Goal: Check status: Check status

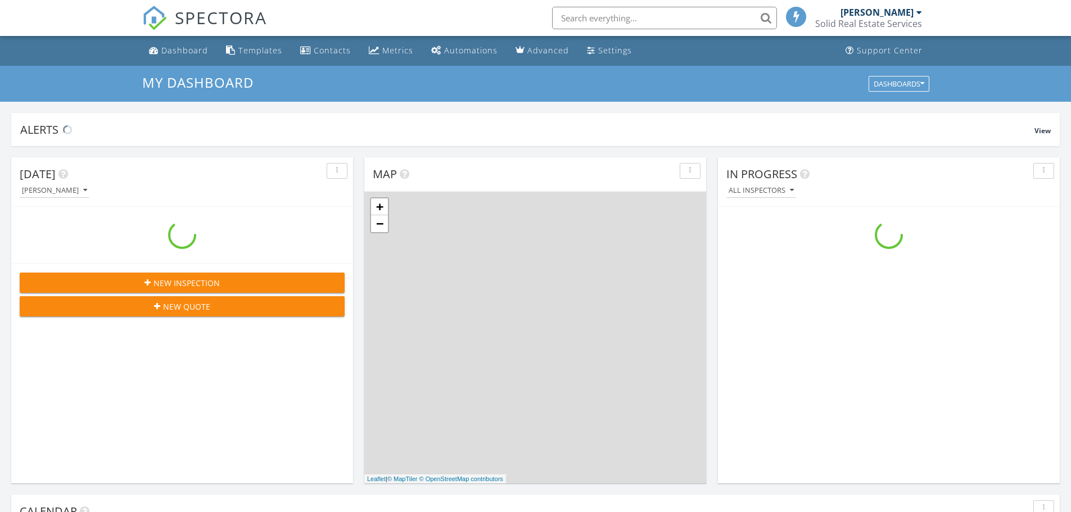
scroll to position [1040, 1088]
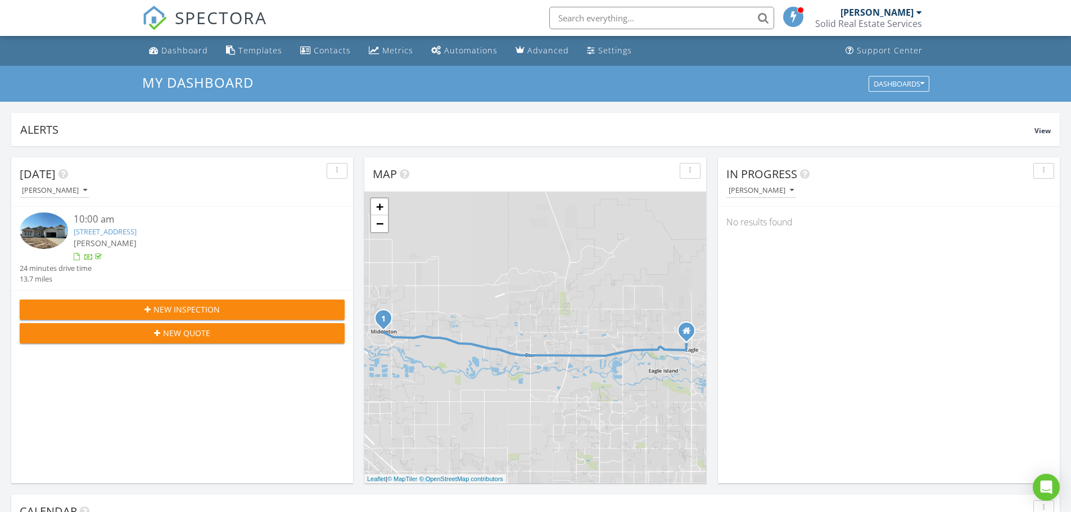
click at [137, 232] on link "[STREET_ADDRESS]" at bounding box center [105, 231] width 63 height 10
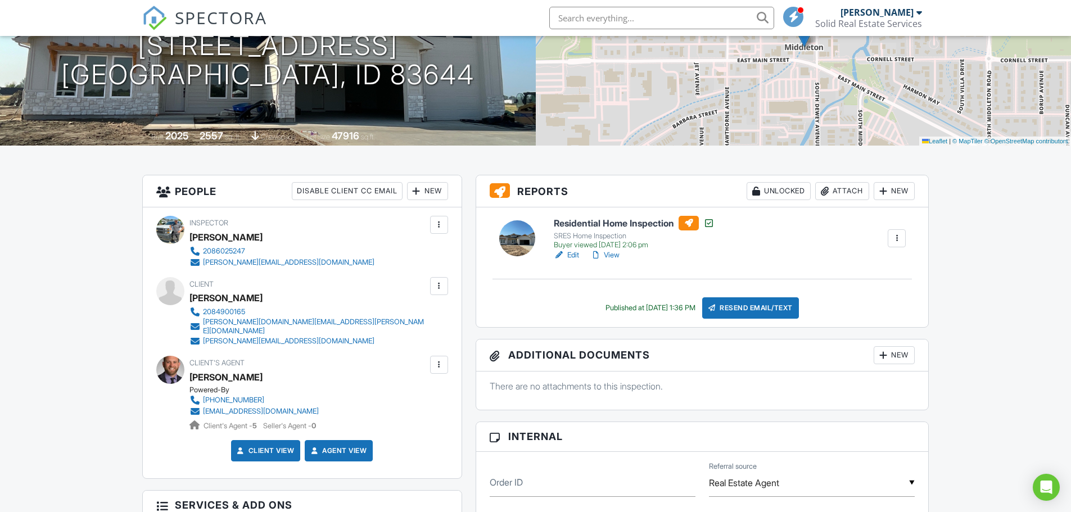
scroll to position [56, 0]
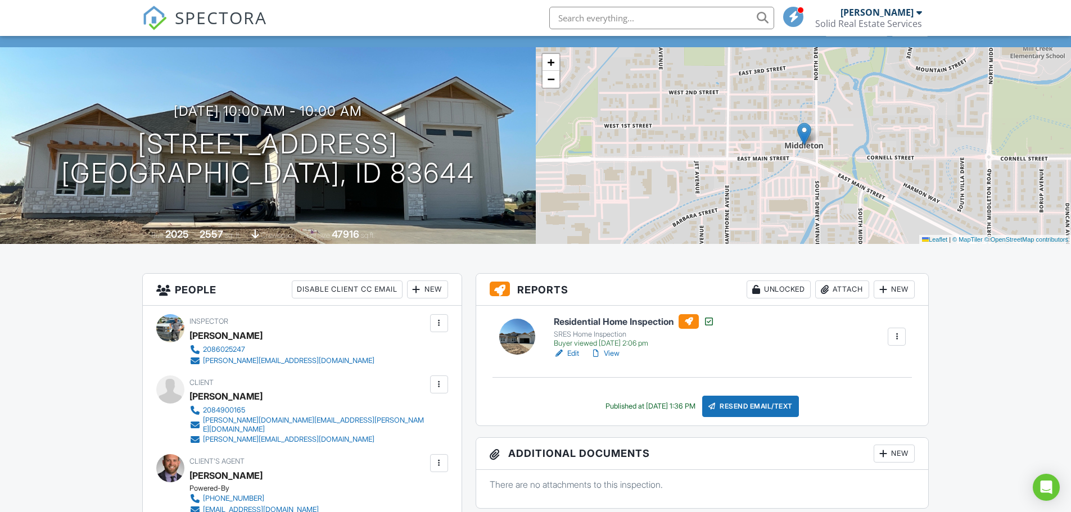
click at [607, 352] on link "View" at bounding box center [604, 353] width 29 height 11
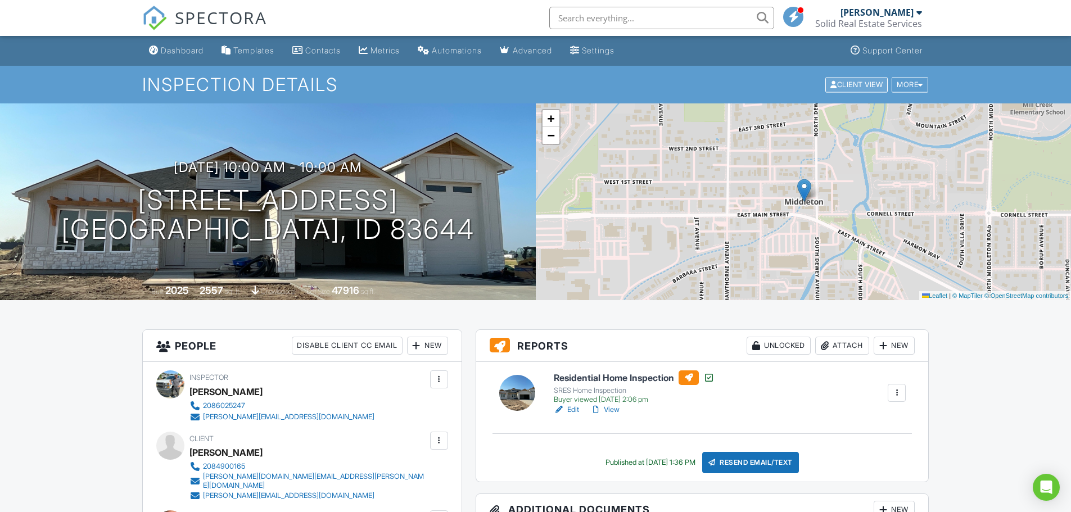
click at [867, 87] on div "Client View" at bounding box center [856, 84] width 62 height 15
